Goal: Entertainment & Leisure: Consume media (video, audio)

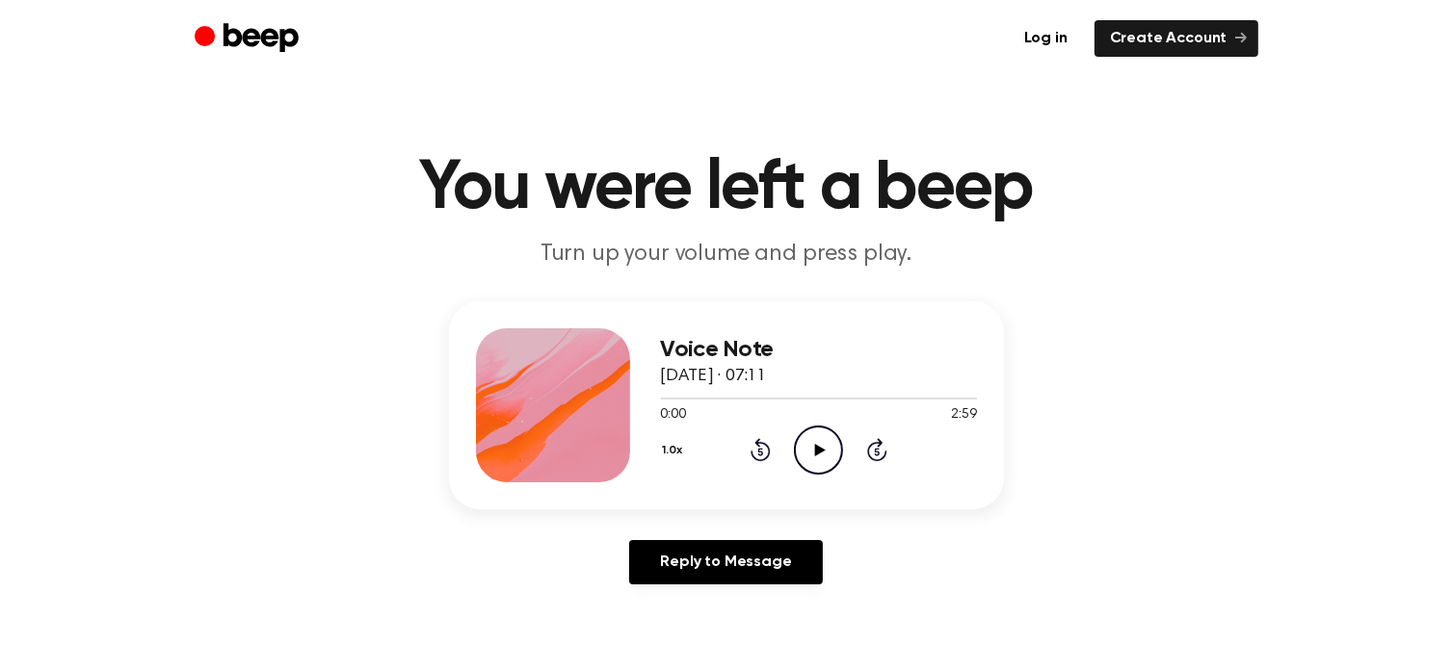
click at [817, 449] on icon at bounding box center [820, 450] width 11 height 13
click at [817, 449] on icon "Pause Audio" at bounding box center [818, 450] width 49 height 49
click at [817, 449] on icon at bounding box center [820, 450] width 11 height 13
drag, startPoint x: 817, startPoint y: 438, endPoint x: 816, endPoint y: 454, distance: 15.4
drag, startPoint x: 816, startPoint y: 454, endPoint x: 1229, endPoint y: 144, distance: 516.1
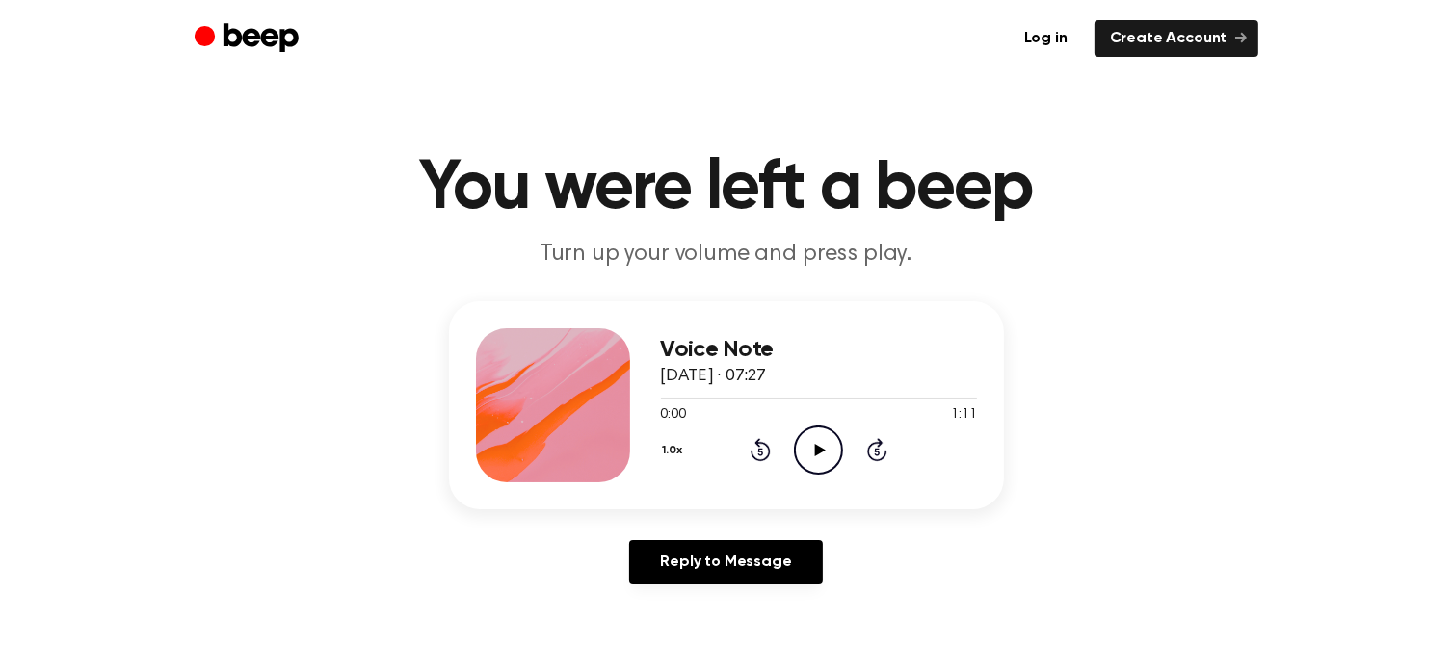
click at [1229, 144] on main "You were left a beep Turn up your volume and press play. Voice Note 15 August 2…" at bounding box center [726, 594] width 1452 height 1188
click at [817, 446] on icon at bounding box center [820, 450] width 11 height 13
drag, startPoint x: 817, startPoint y: 446, endPoint x: 1180, endPoint y: 261, distance: 407.5
click at [1180, 261] on header "You were left a beep Turn up your volume and press play." at bounding box center [725, 212] width 1405 height 117
click at [819, 450] on icon at bounding box center [820, 450] width 11 height 13
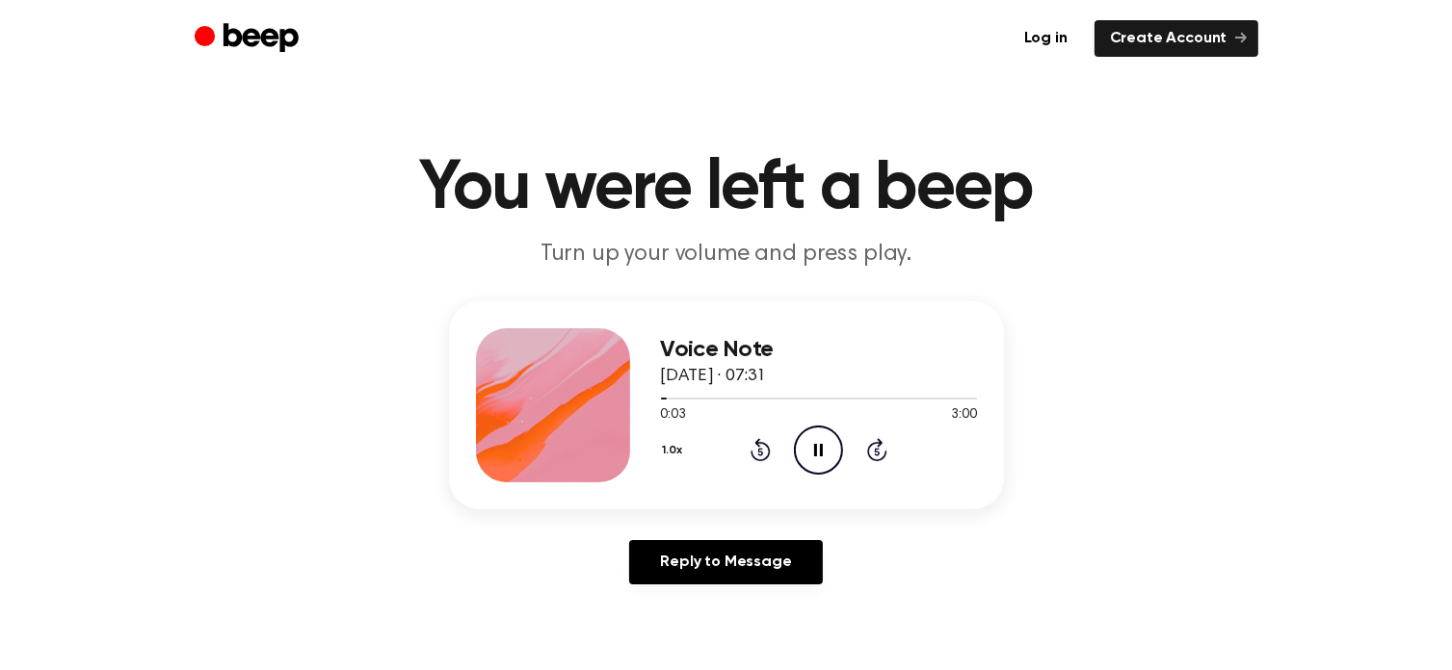
click at [819, 450] on icon "Pause Audio" at bounding box center [818, 450] width 49 height 49
click at [819, 450] on icon at bounding box center [820, 450] width 11 height 13
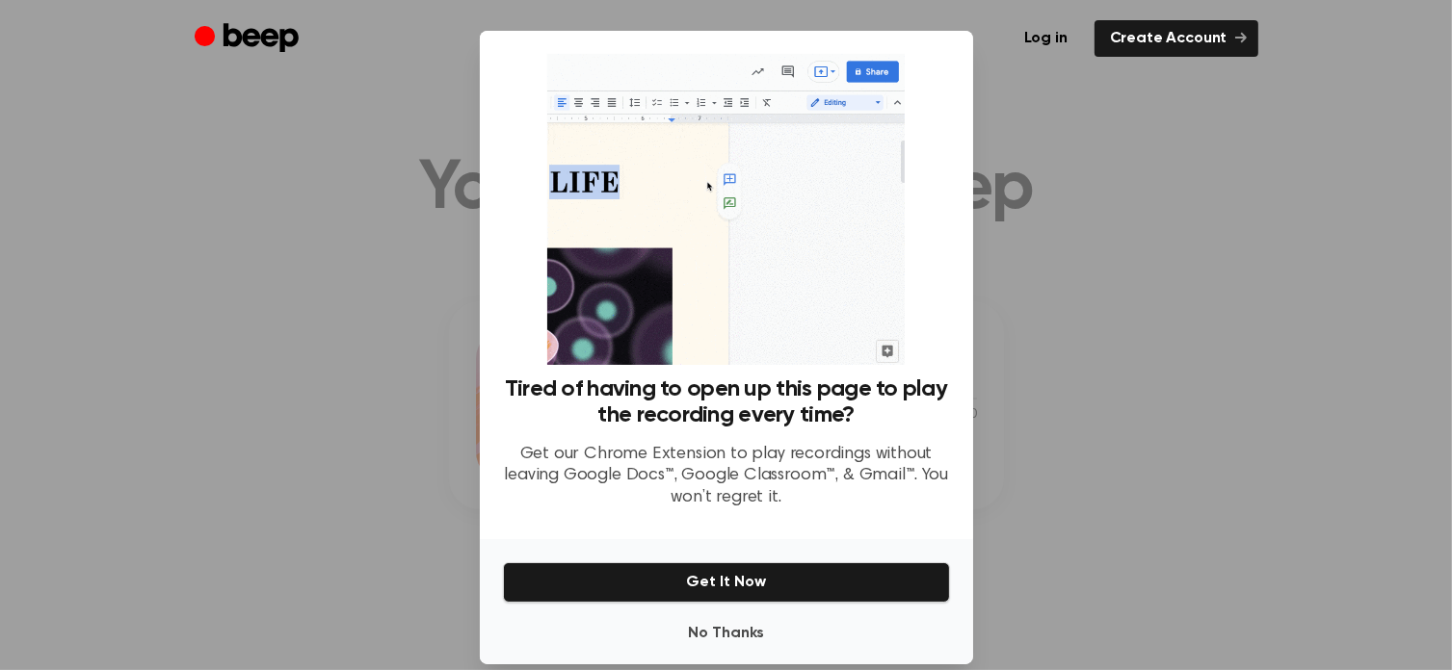
click at [1220, 176] on div at bounding box center [726, 335] width 1452 height 670
click at [1202, 435] on div at bounding box center [726, 335] width 1452 height 670
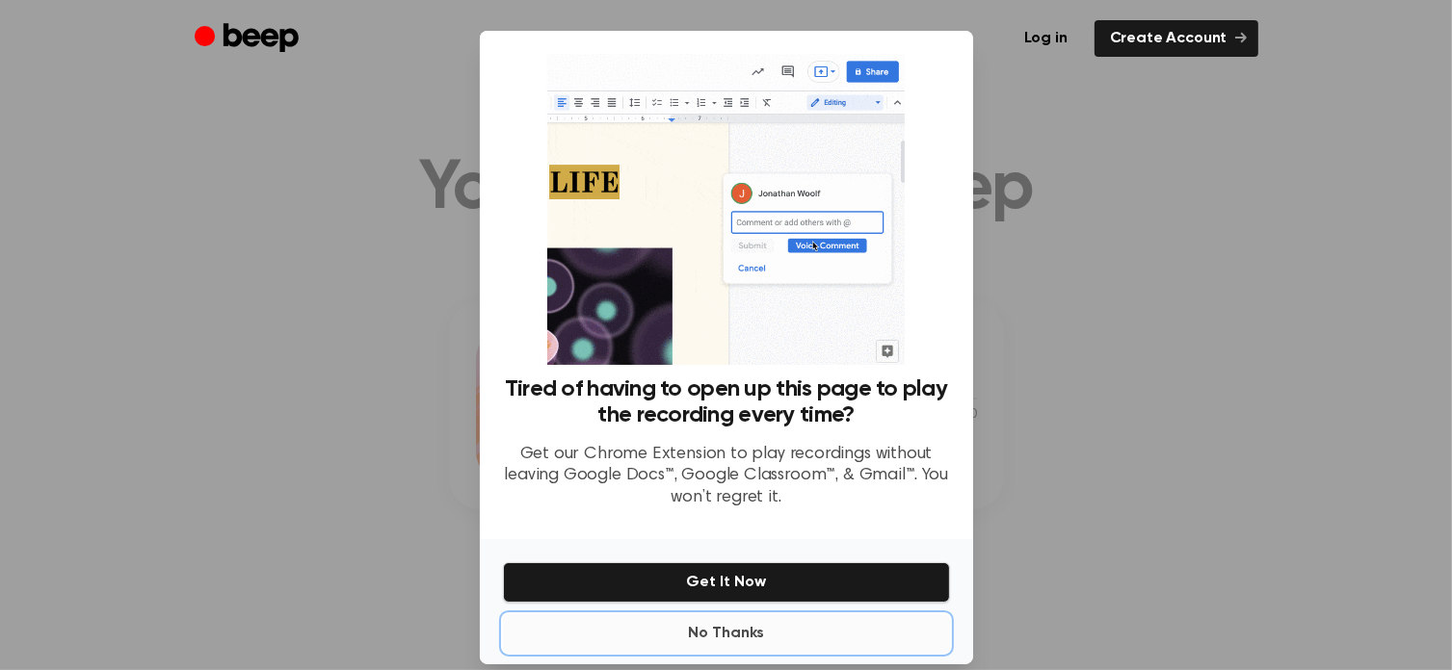
click at [731, 635] on button "No Thanks" at bounding box center [726, 634] width 447 height 39
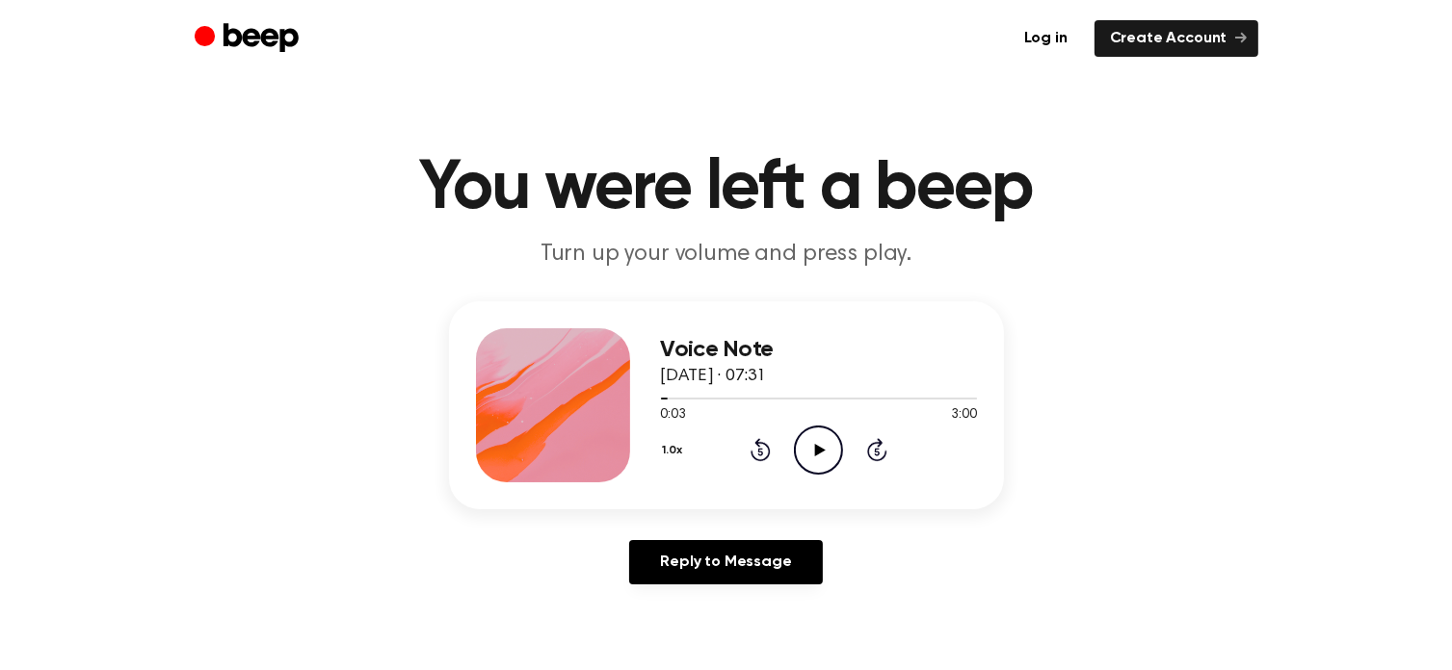
click at [817, 449] on icon at bounding box center [820, 450] width 11 height 13
click at [816, 446] on icon at bounding box center [820, 450] width 11 height 13
